Goal: Check status: Check status

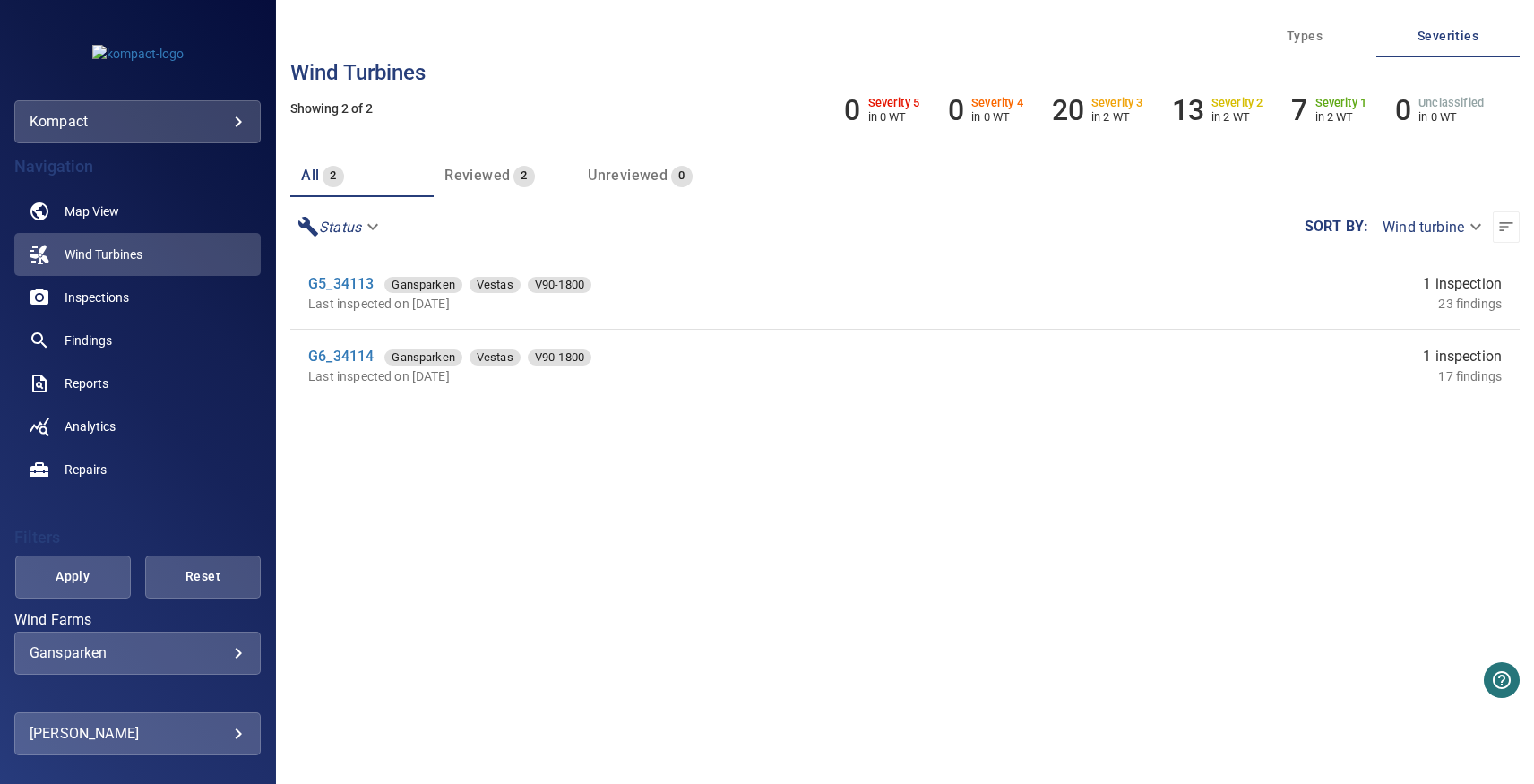
click at [175, 132] on body "**********" at bounding box center [767, 392] width 1534 height 784
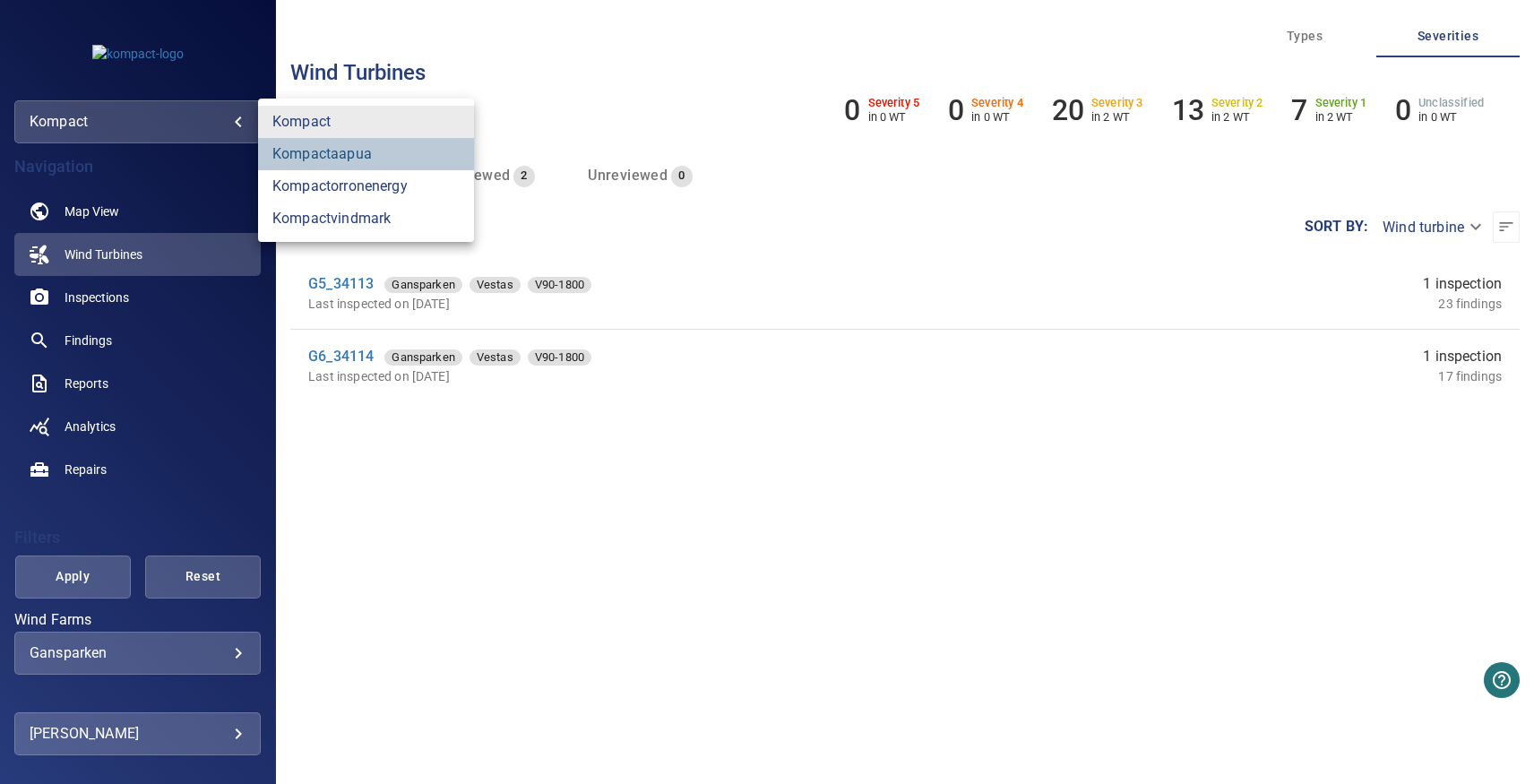
click at [330, 159] on link "kompactaapua" at bounding box center [366, 154] width 216 height 32
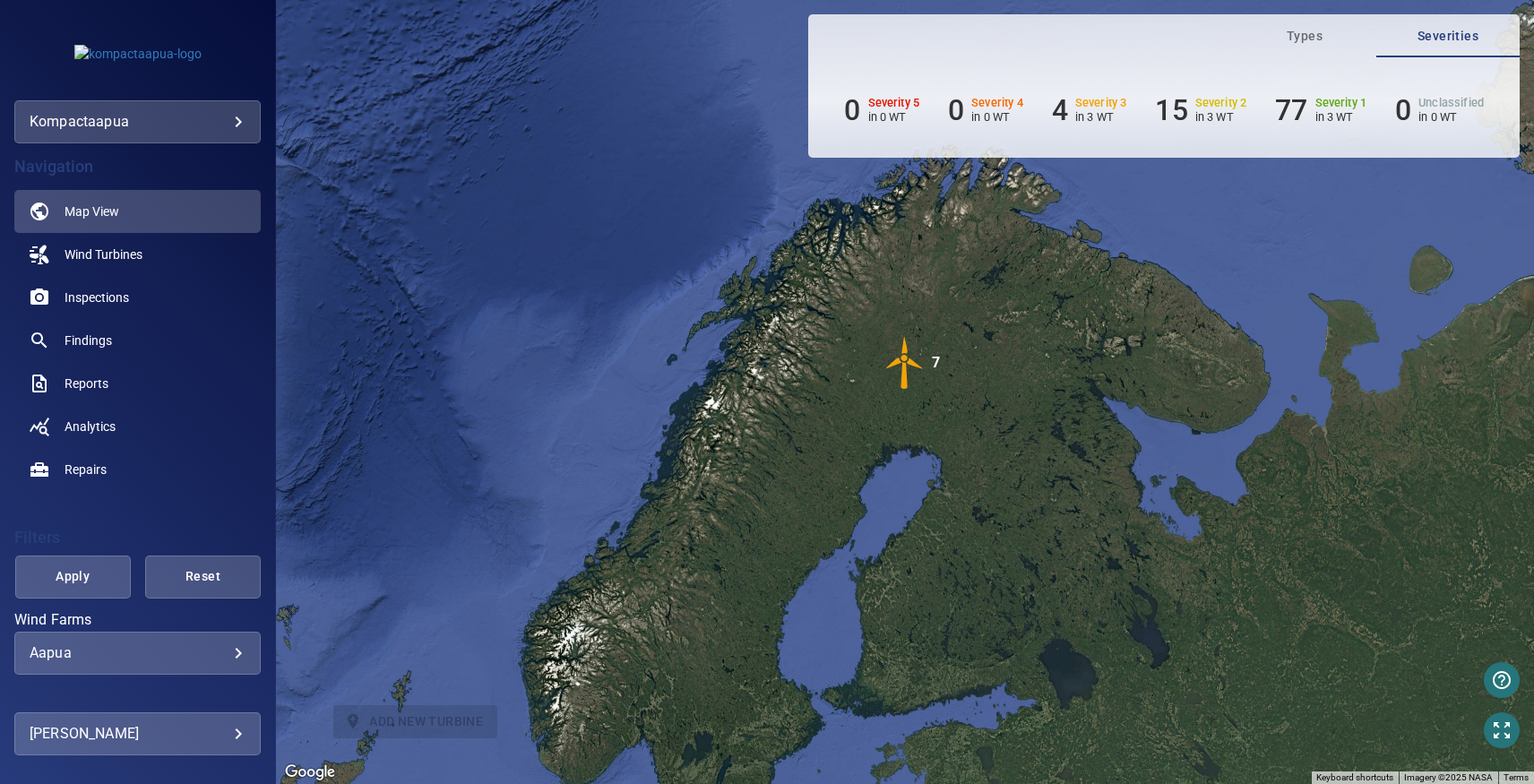
click at [902, 379] on img "7" at bounding box center [904, 362] width 54 height 54
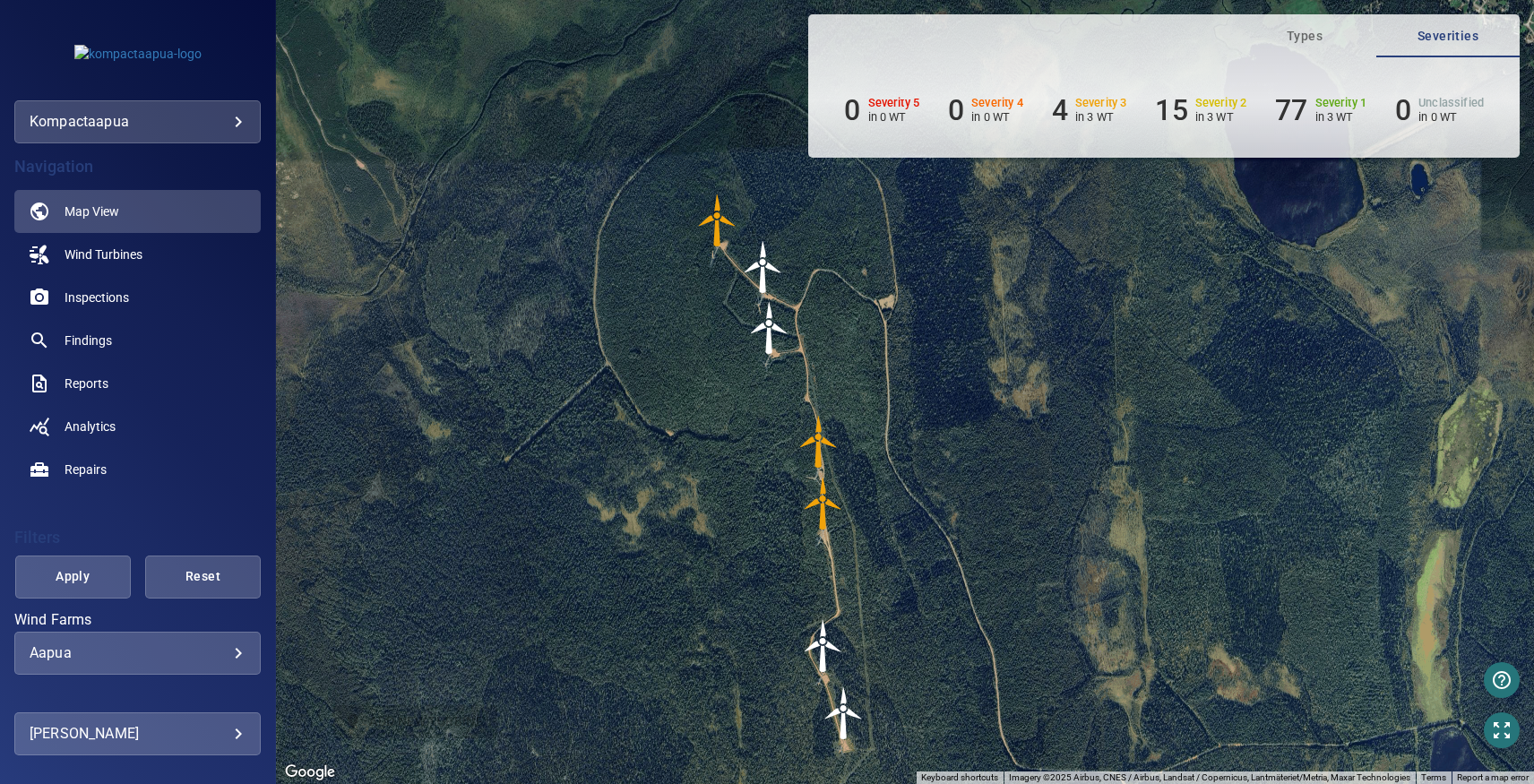
drag, startPoint x: 912, startPoint y: 422, endPoint x: 788, endPoint y: 524, distance: 160.6
click at [788, 524] on div "To navigate, press the arrow keys. To activate drag with keyboard, press Alt + …" at bounding box center [904, 392] width 1258 height 784
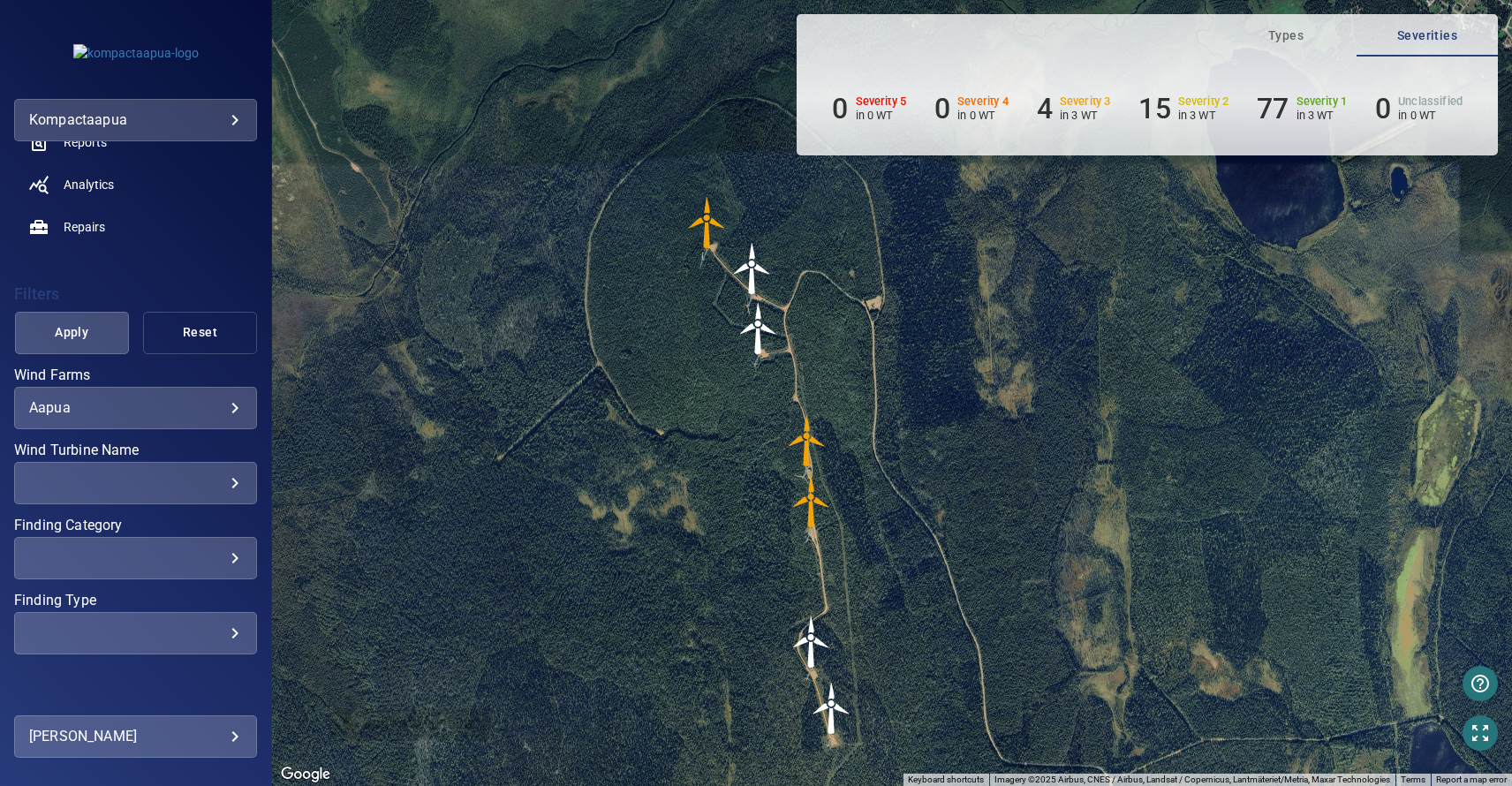
scroll to position [260, 0]
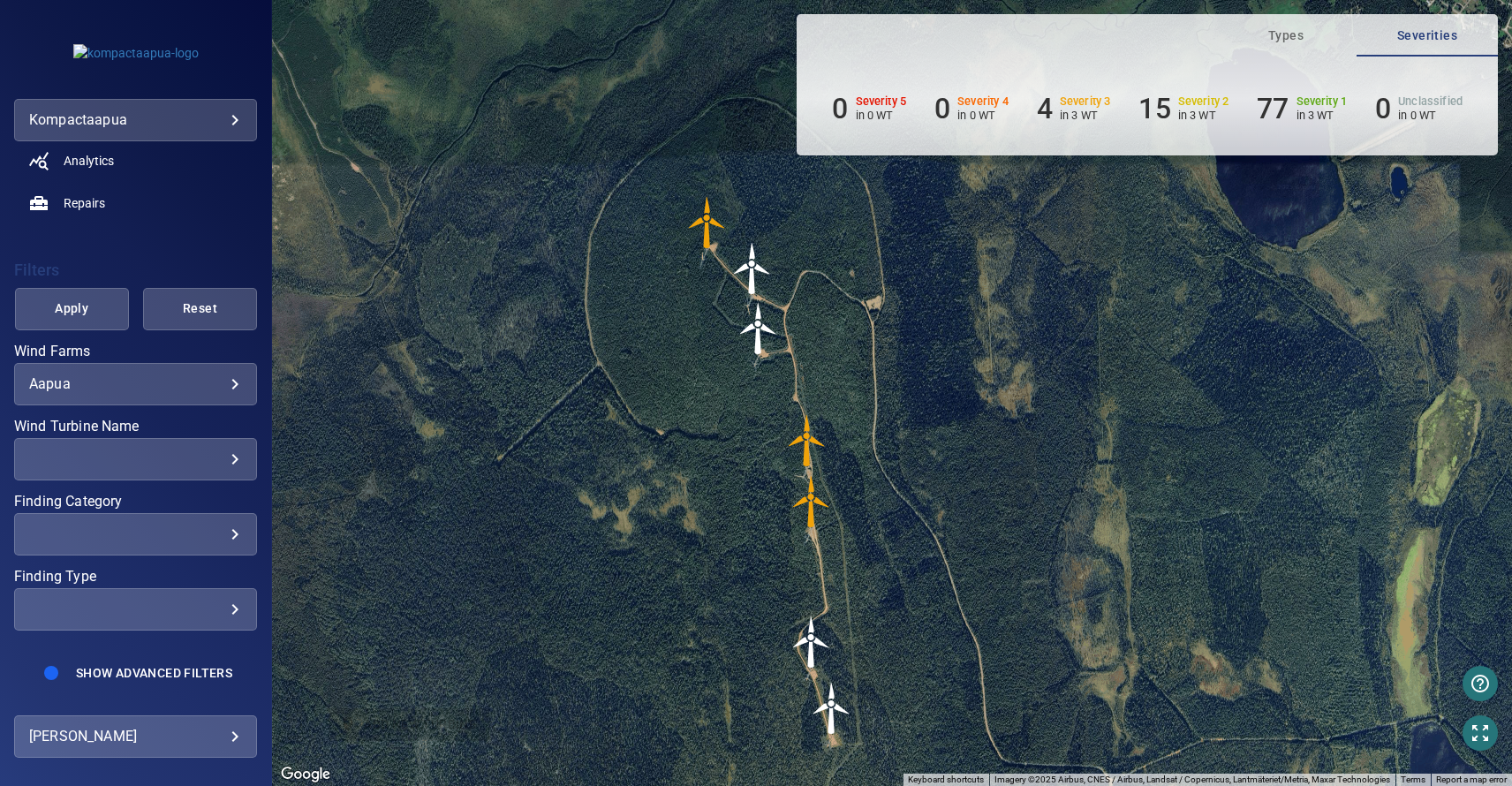
click at [205, 400] on div "Aapua ***** ​" at bounding box center [135, 384] width 243 height 42
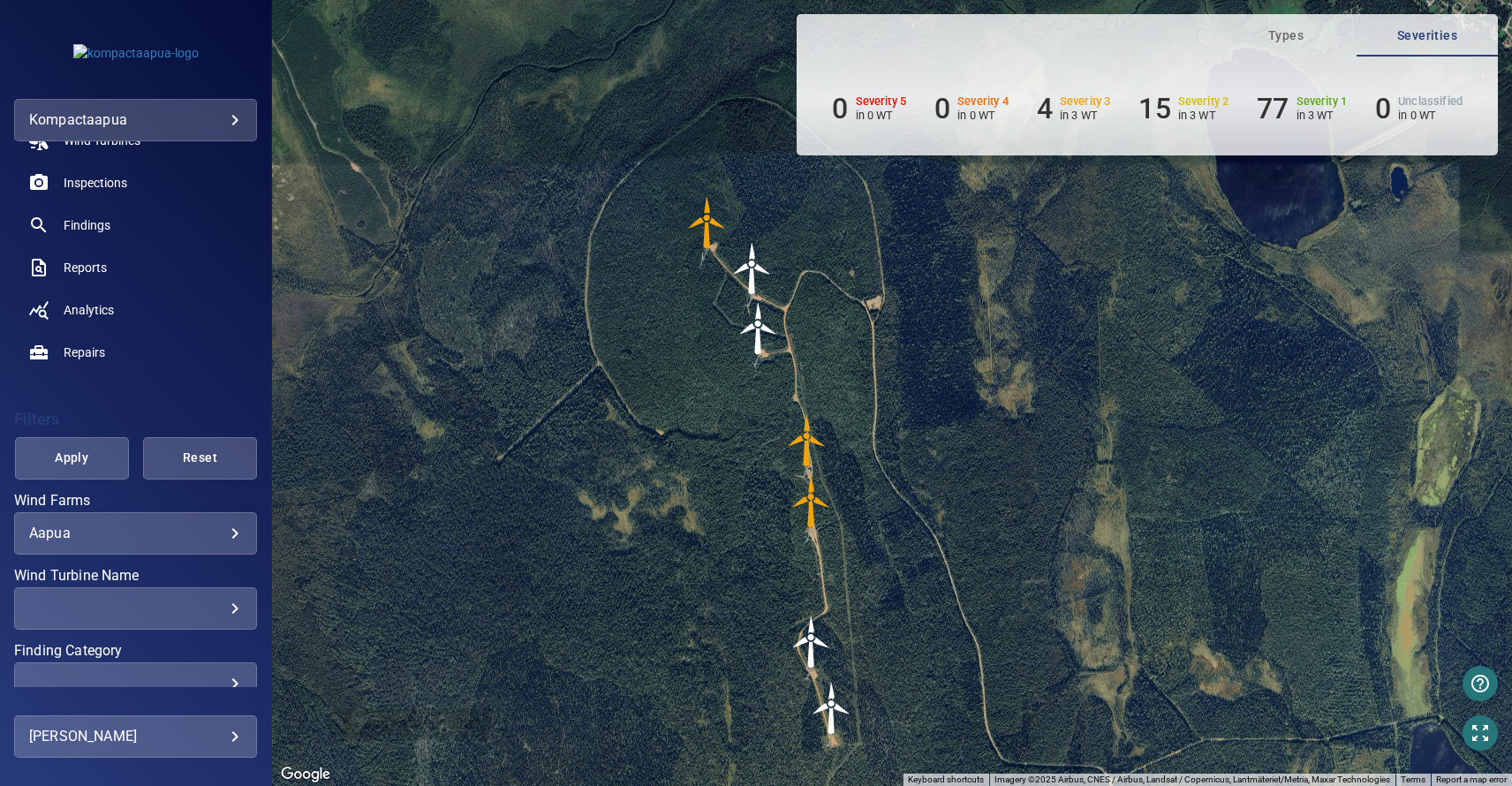
scroll to position [0, 0]
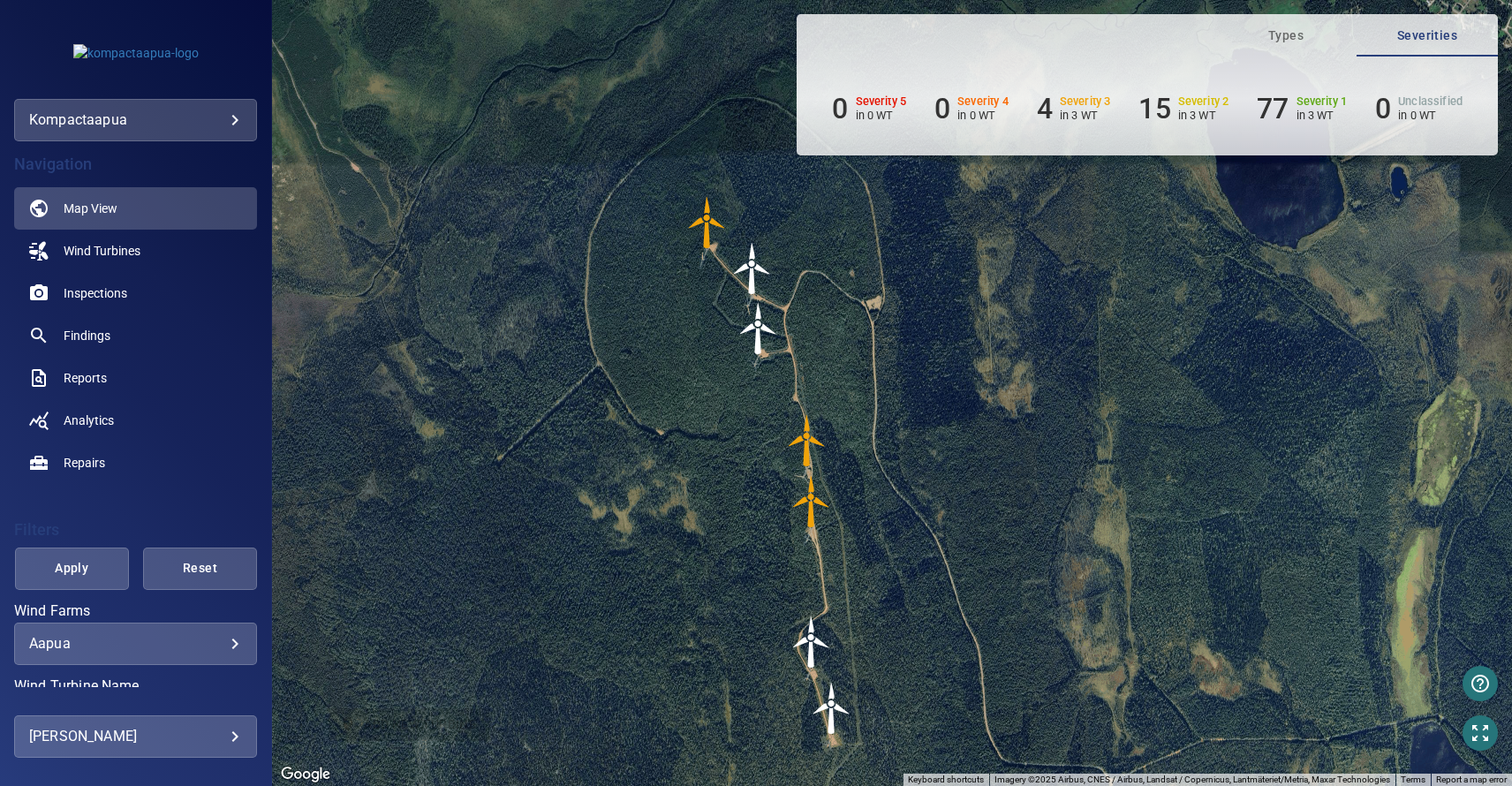
click at [804, 441] on img "T21771" at bounding box center [807, 440] width 53 height 53
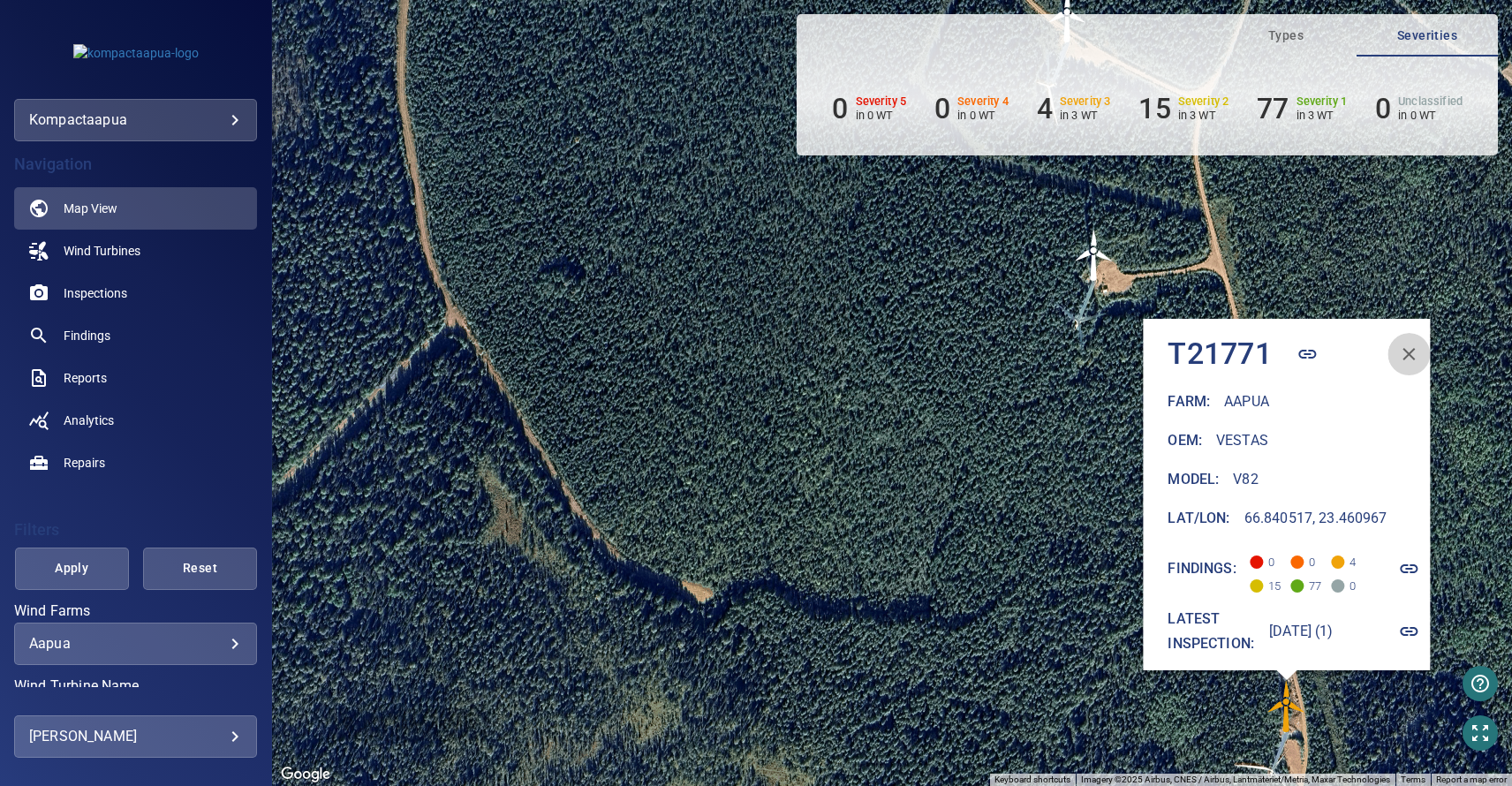
click at [1431, 348] on button "button" at bounding box center [1409, 353] width 42 height 42
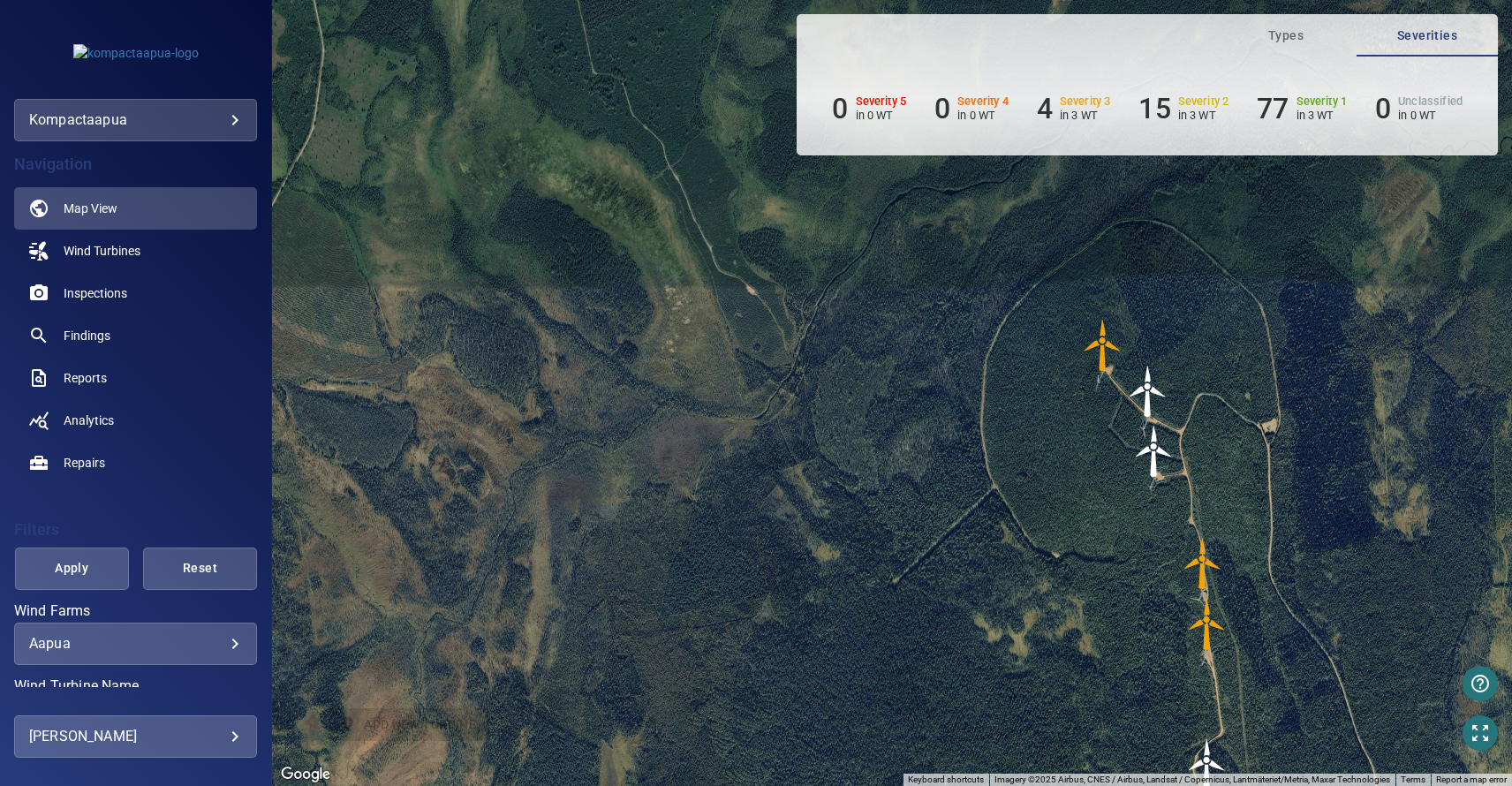
click at [1210, 627] on img "T21772" at bounding box center [1207, 624] width 53 height 53
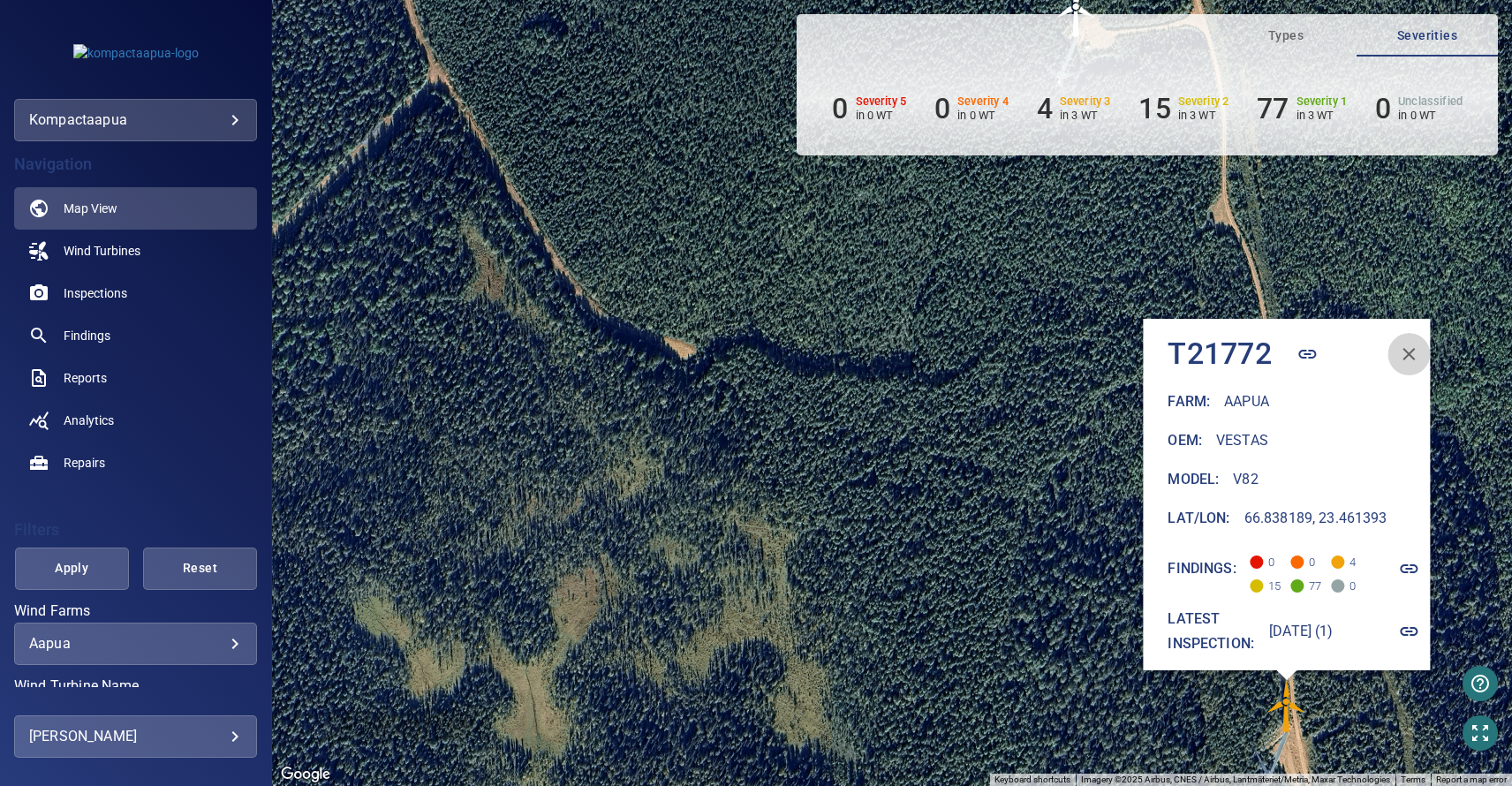
click at [1421, 343] on icon "button" at bounding box center [1410, 354] width 22 height 22
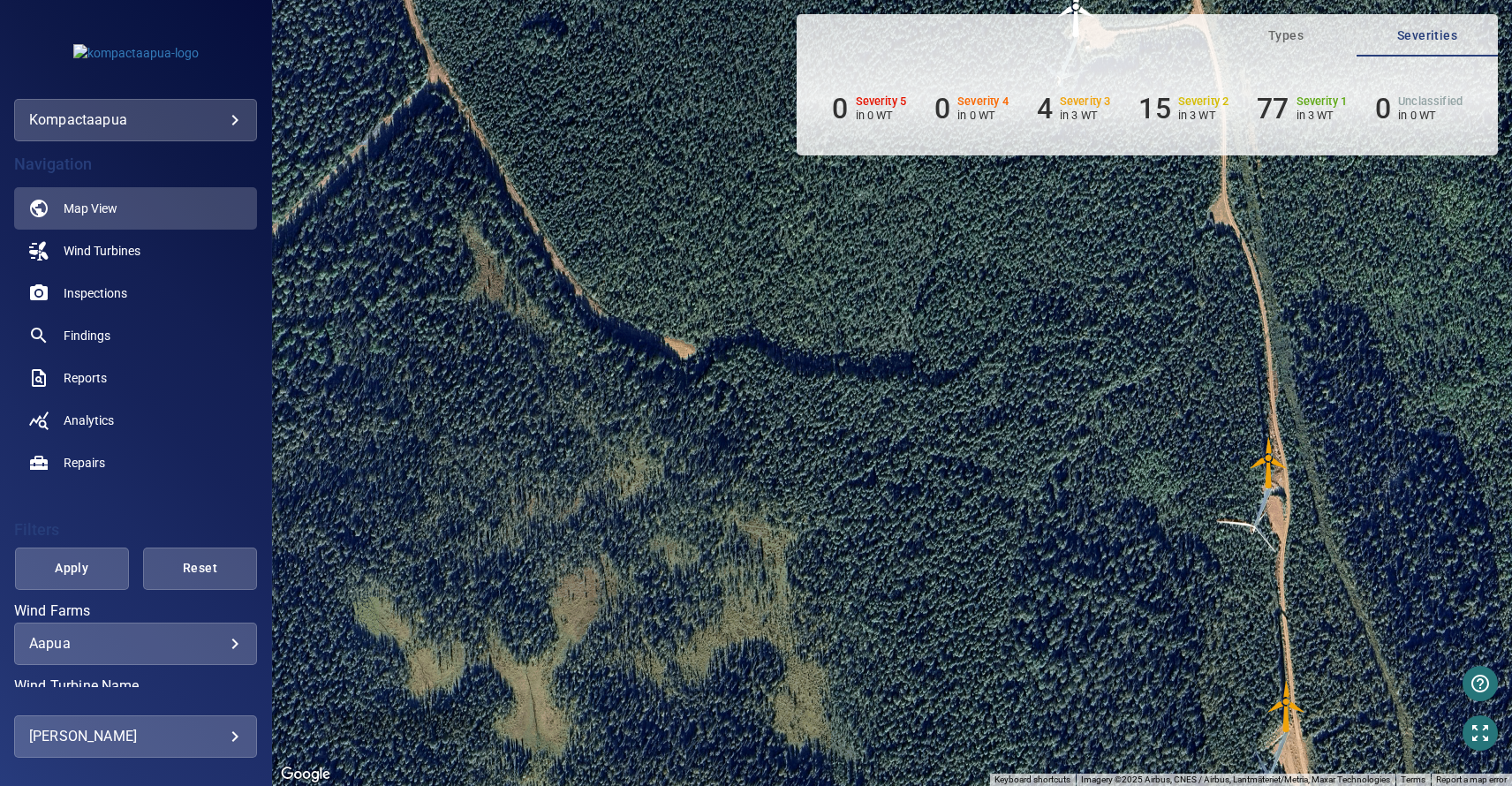
click at [1275, 471] on img "T21771" at bounding box center [1269, 462] width 53 height 53
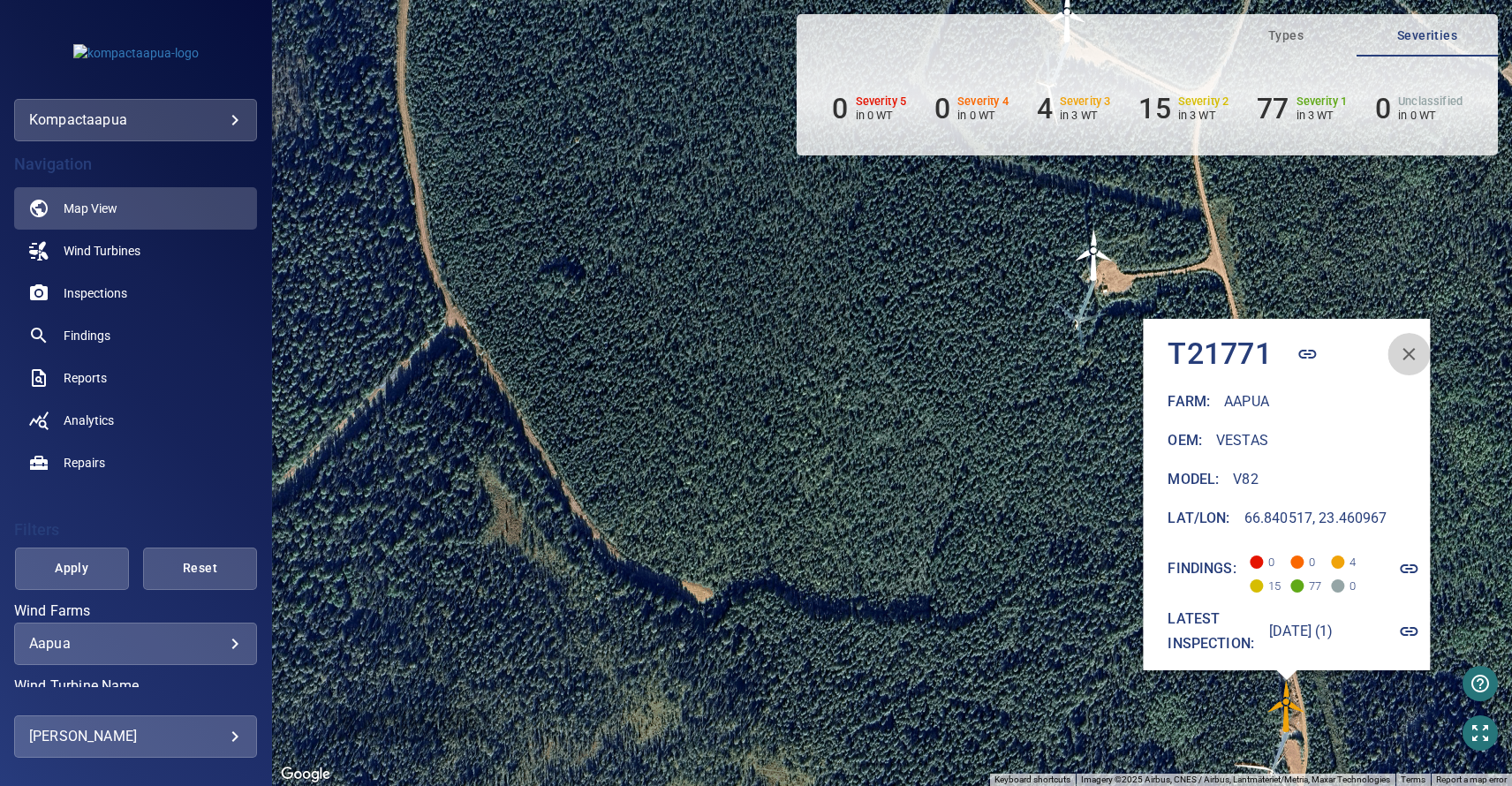
click at [1421, 343] on icon "button" at bounding box center [1410, 354] width 22 height 22
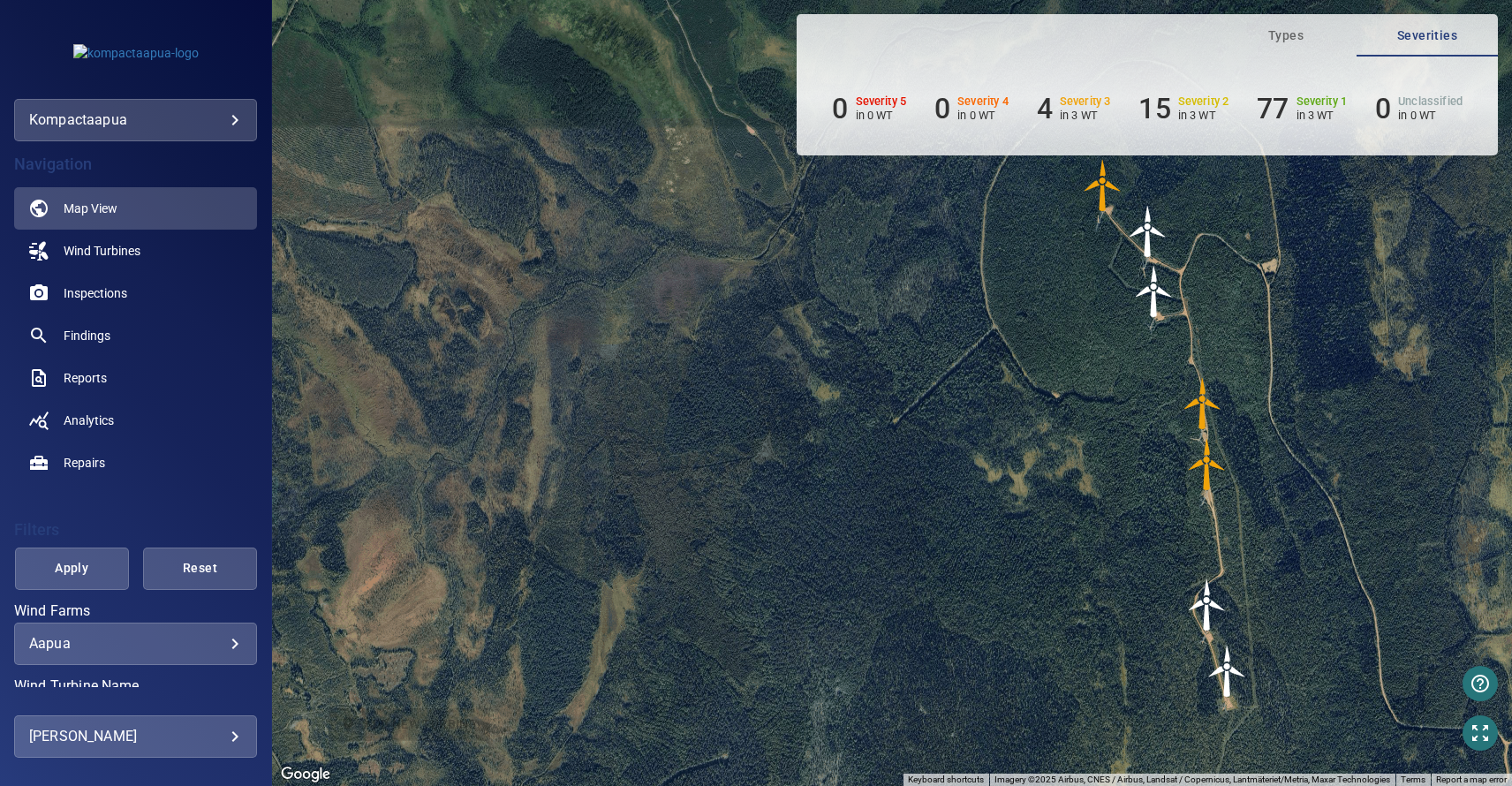
click at [1106, 192] on img "T21768" at bounding box center [1103, 185] width 53 height 53
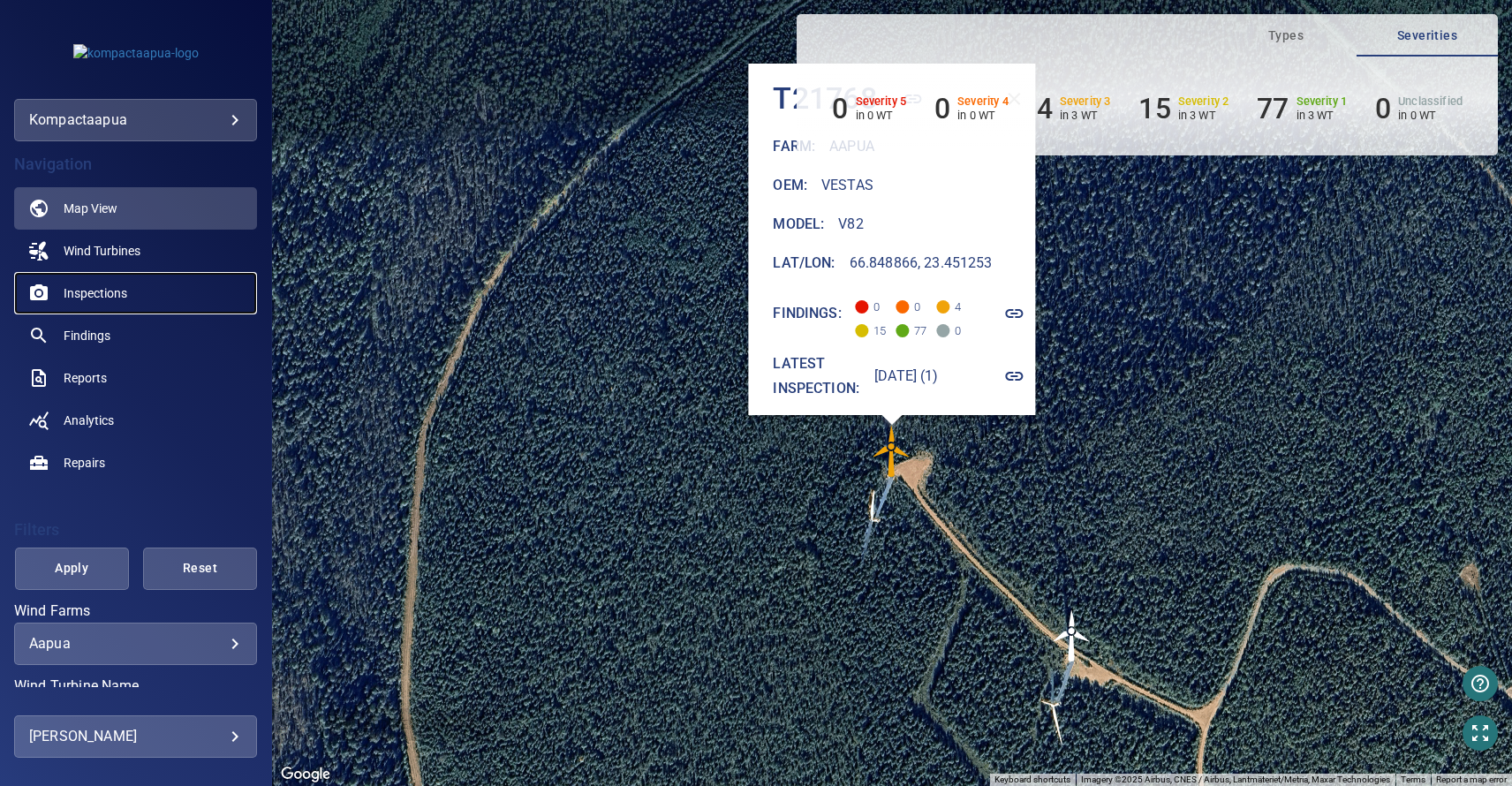
click at [125, 288] on span "Inspections" at bounding box center [95, 293] width 64 height 18
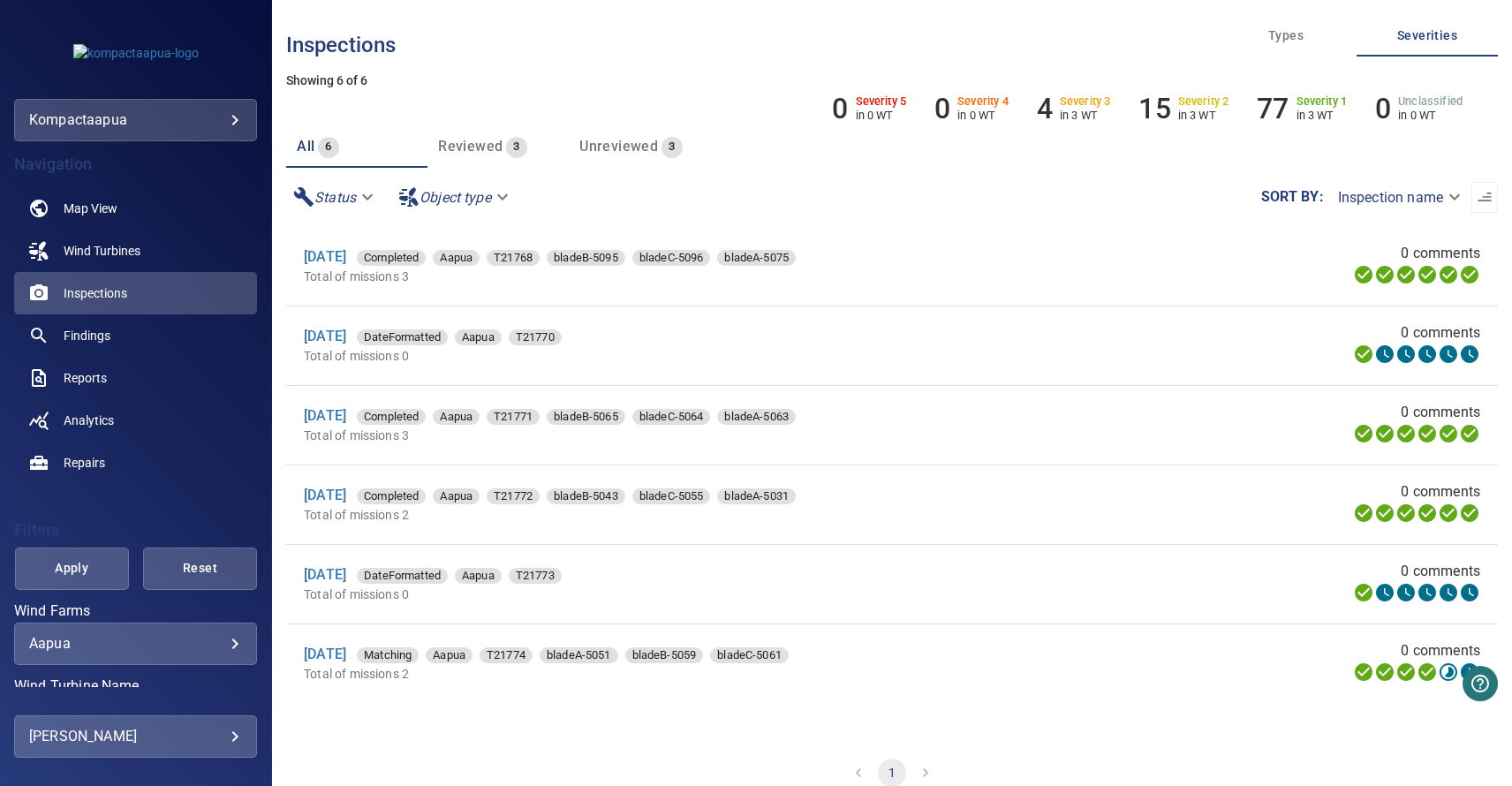
scroll to position [48, 0]
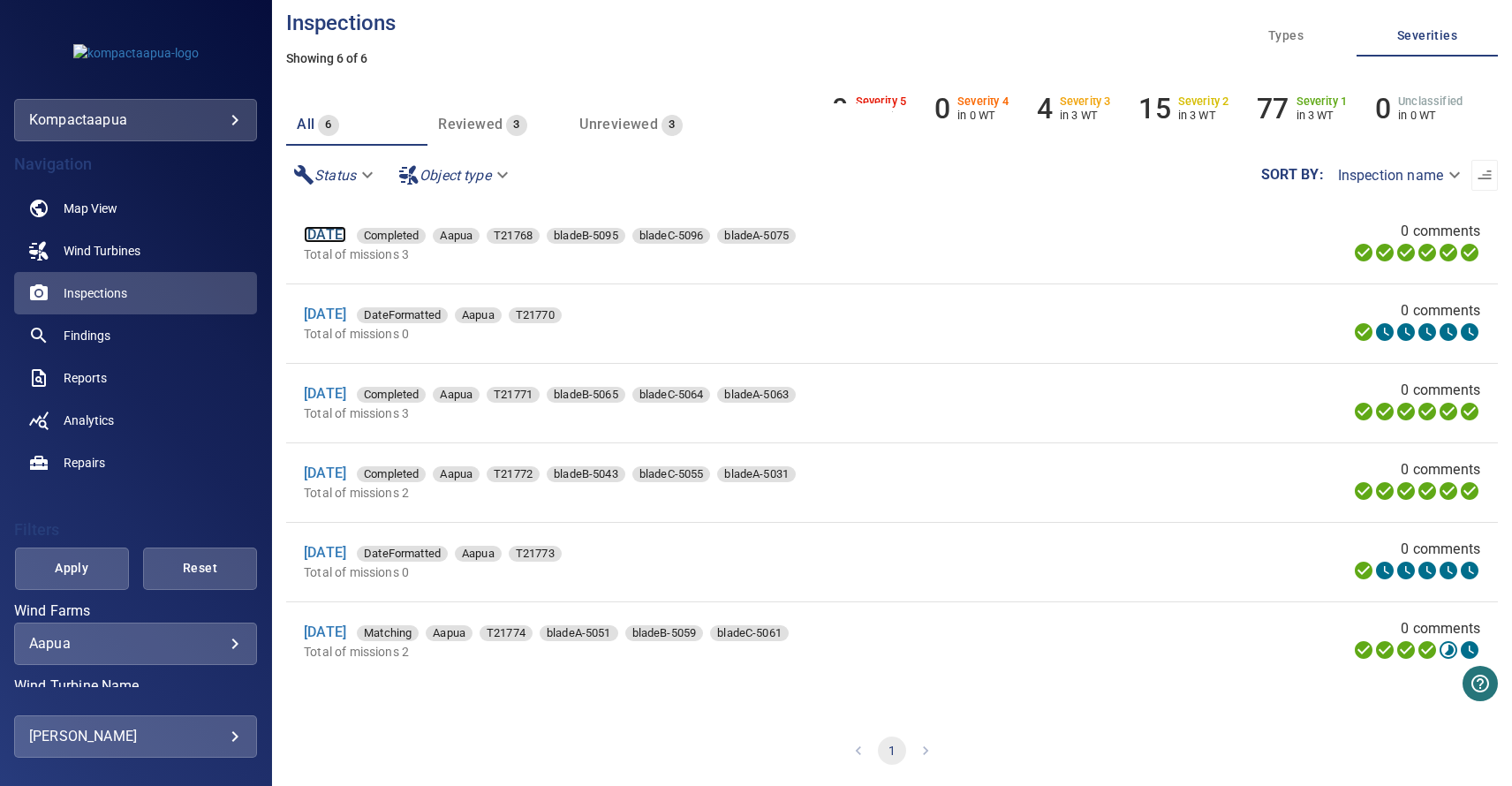
click at [346, 237] on link "[DATE]" at bounding box center [325, 234] width 42 height 17
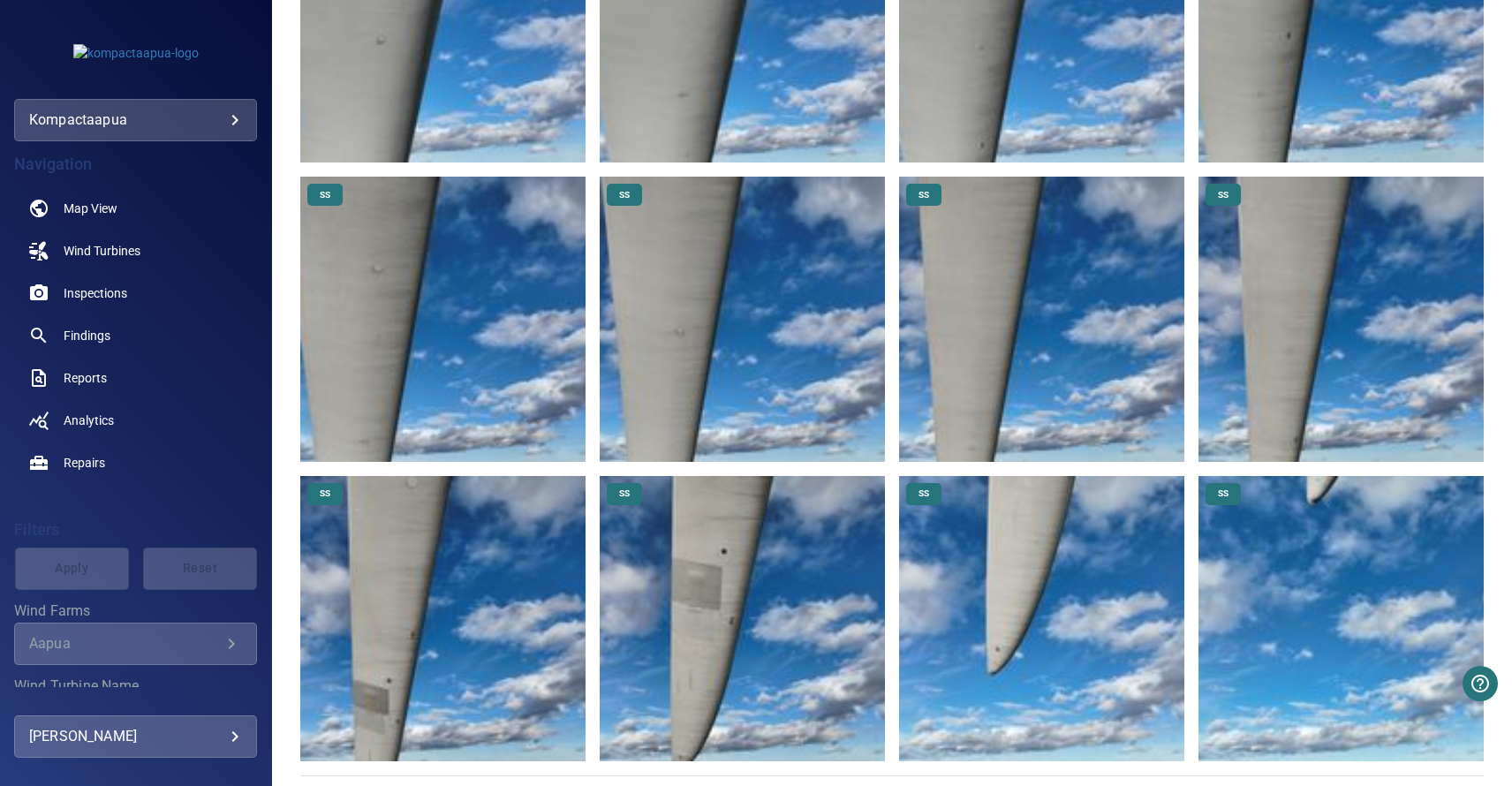
scroll to position [13092, 0]
